Goal: Transaction & Acquisition: Purchase product/service

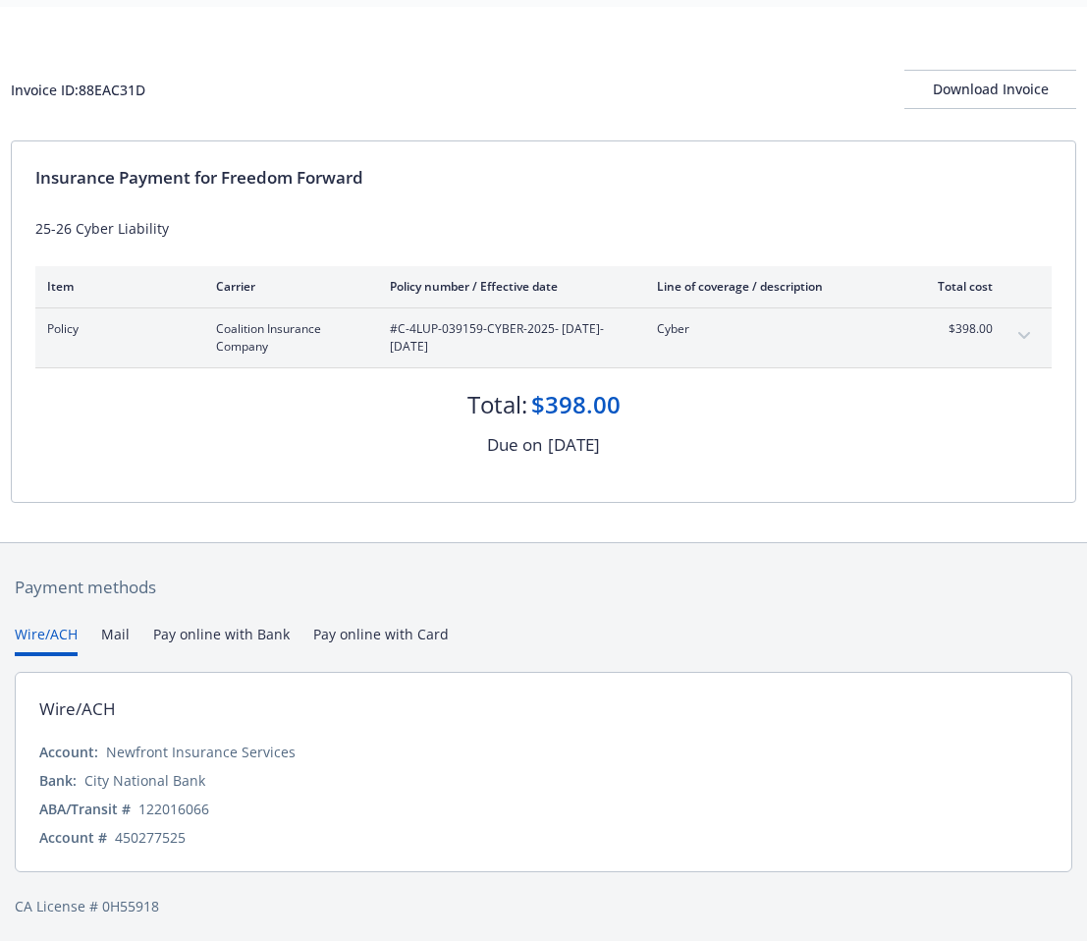
scroll to position [71, 0]
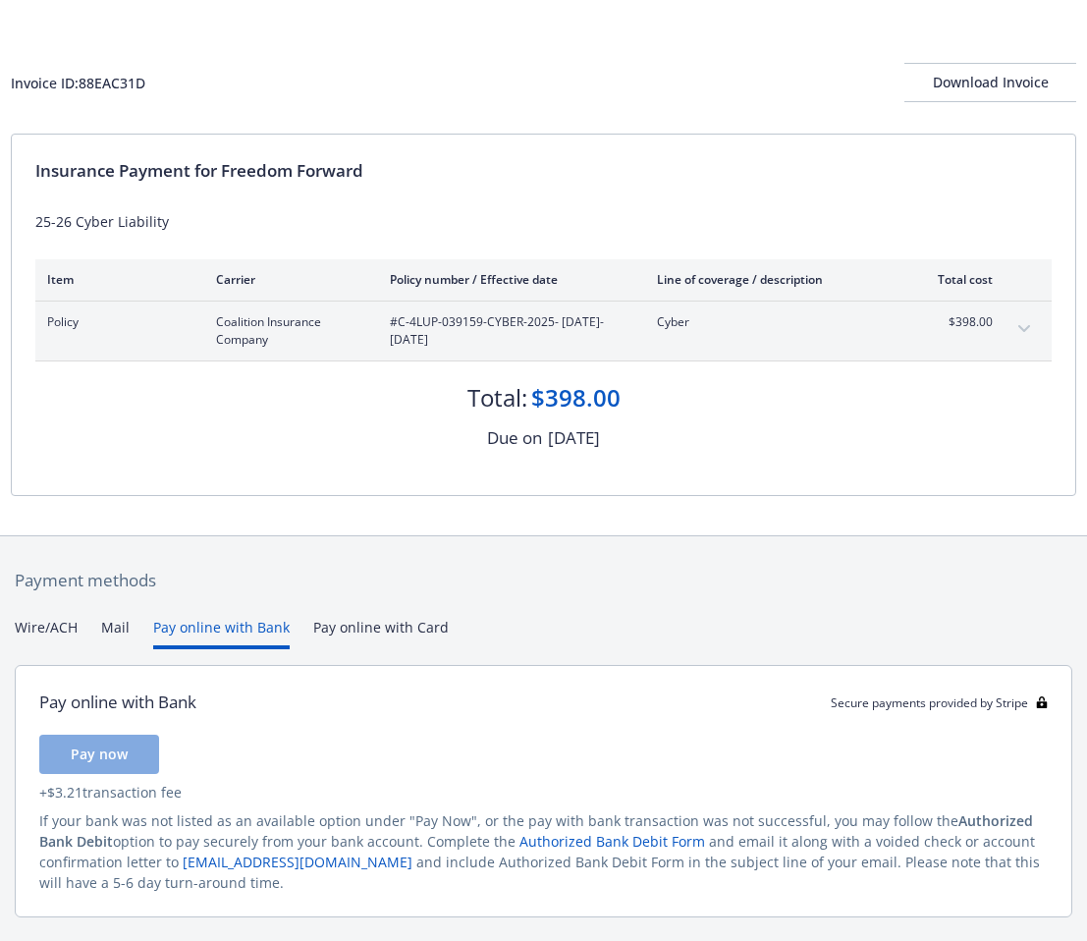
click at [230, 626] on button "Pay online with Bank" at bounding box center [221, 633] width 136 height 32
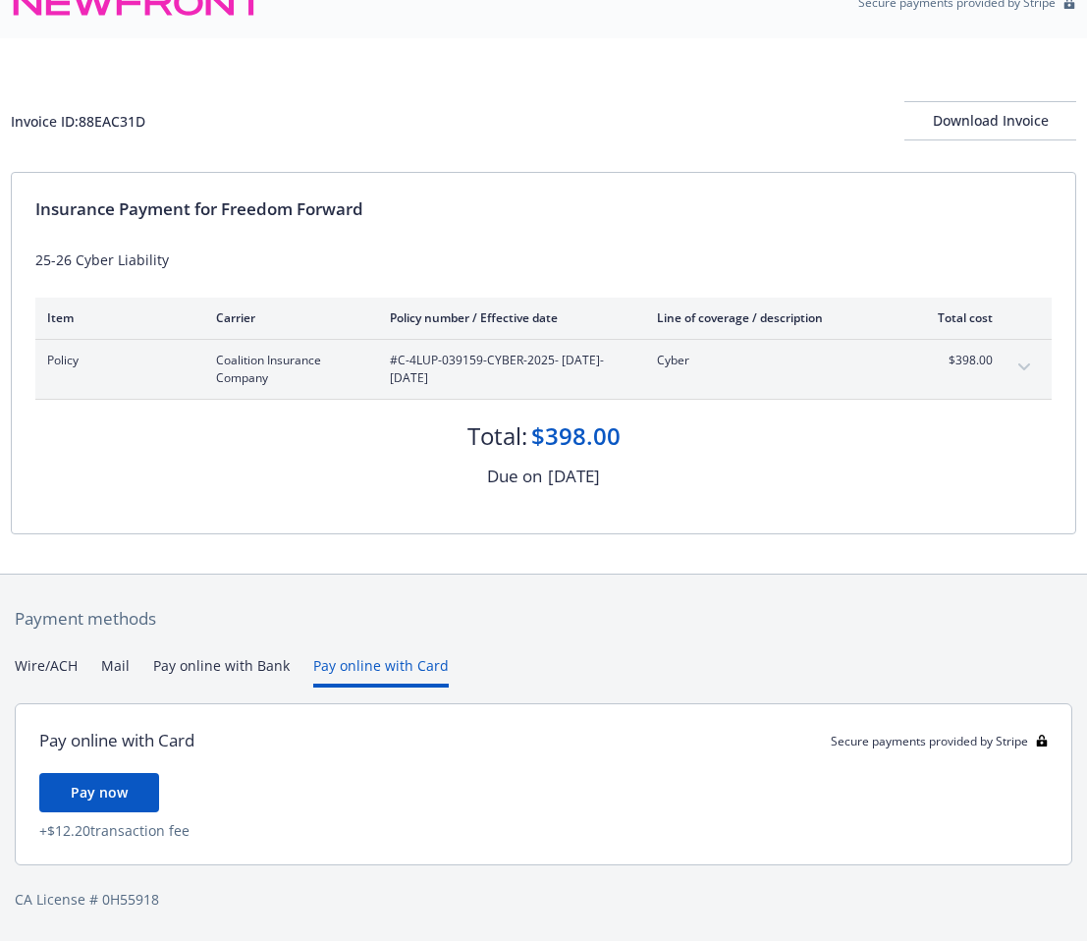
scroll to position [32, 0]
click at [361, 622] on div "Payment methods Wire/ACH Mail Pay online with Bank Pay online with Card Pay onl…" at bounding box center [543, 757] width 1065 height 367
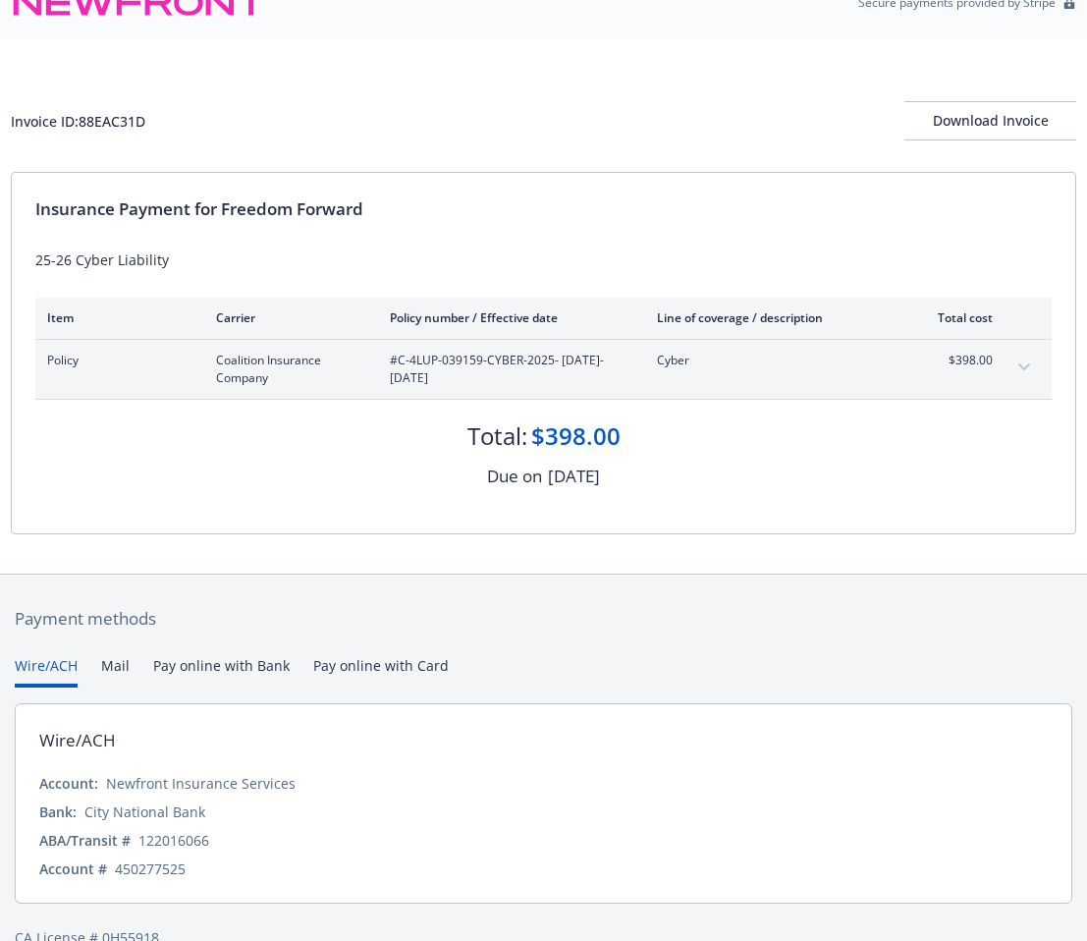
click at [31, 665] on button "Wire/ACH" at bounding box center [46, 671] width 63 height 32
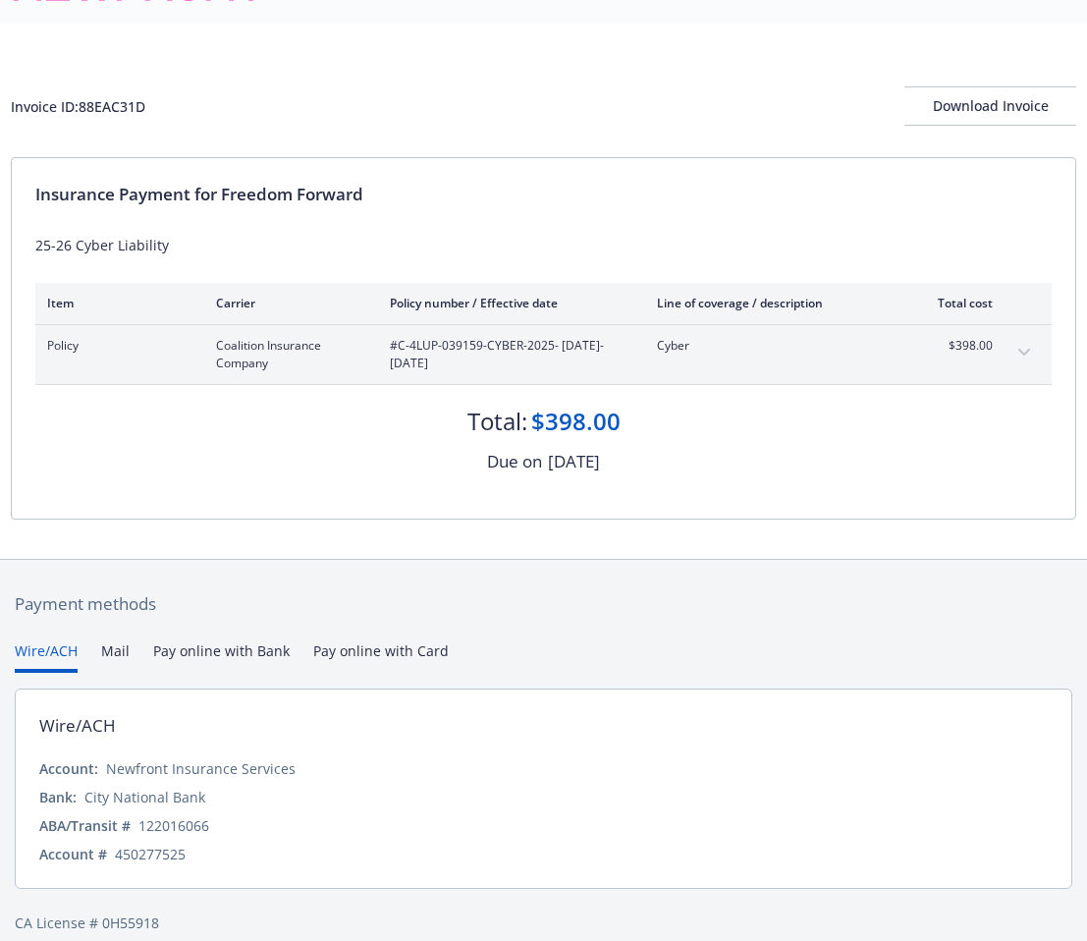
scroll to position [71, 0]
